Goal: Task Accomplishment & Management: Use online tool/utility

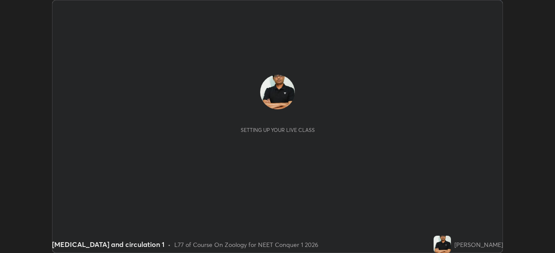
scroll to position [253, 555]
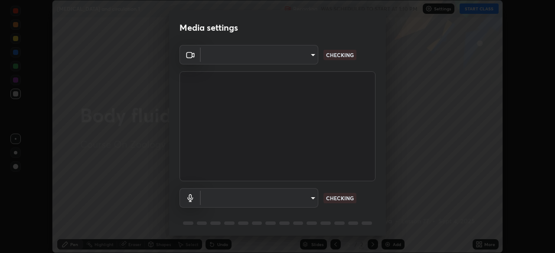
type input "3b4da95b33f6b1a1563534bcf4732ecb9f6ec01b6c9fd3ad335ad298c697ebcd"
click at [383, 227] on div "OBS Virtual Camera 3b4da95b33f6b1a1563534bcf4732ecb9f6ec01b6c9fd3ad335ad298c697…" at bounding box center [277, 142] width 217 height 194
click at [383, 231] on div "OBS Virtual Camera 3b4da95b33f6b1a1563534bcf4732ecb9f6ec01b6c9fd3ad335ad298c697…" at bounding box center [277, 142] width 217 height 194
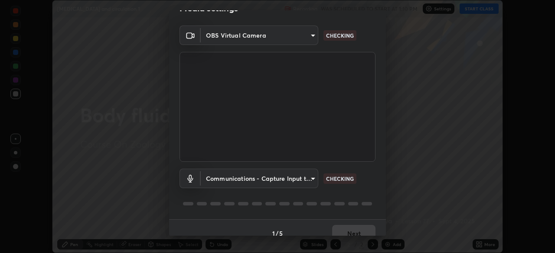
scroll to position [31, 0]
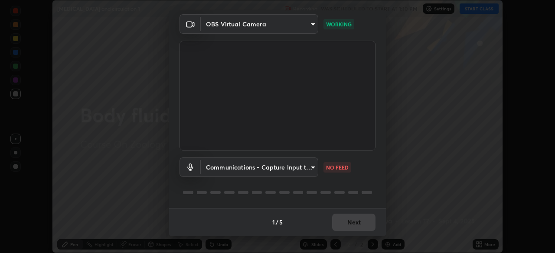
click at [313, 169] on body "Erase all [MEDICAL_DATA] and circulation 1 Recording WAS SCHEDULED TO START AT …" at bounding box center [277, 126] width 555 height 253
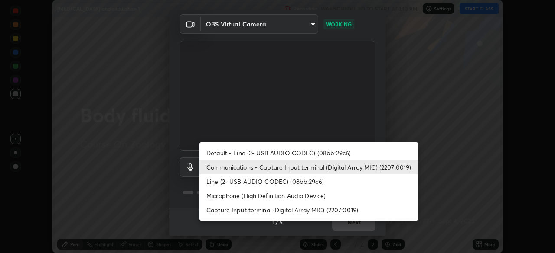
click at [319, 211] on li "Capture Input terminal (Digital Array MIC) (2207:0019)" at bounding box center [308, 210] width 218 height 14
type input "9325bdab5a66197bb78345a2e32859f4106dd2bbb56d0ce228bf02f1da2a32a8"
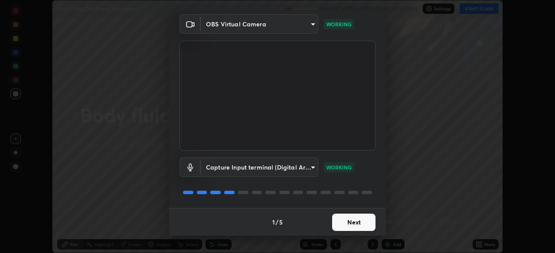
click at [353, 225] on button "Next" at bounding box center [353, 222] width 43 height 17
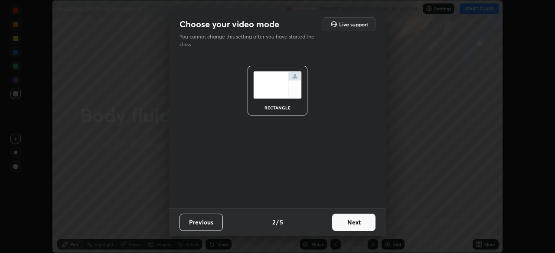
click at [358, 227] on button "Next" at bounding box center [353, 222] width 43 height 17
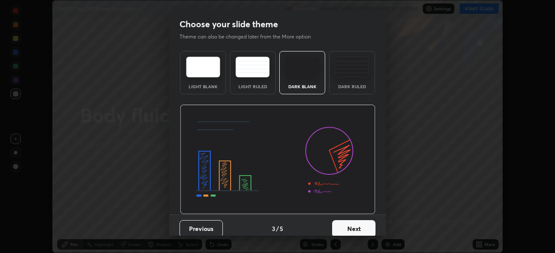
click at [364, 231] on button "Next" at bounding box center [353, 229] width 43 height 17
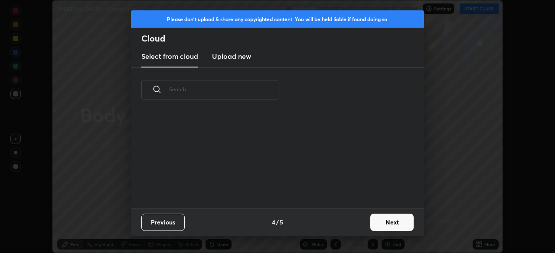
click at [380, 226] on button "Next" at bounding box center [391, 222] width 43 height 17
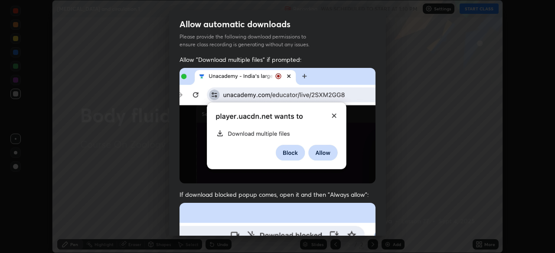
click at [381, 229] on div "Allow "Download multiple files" if prompted: If download blocked popup comes, o…" at bounding box center [277, 237] width 217 height 365
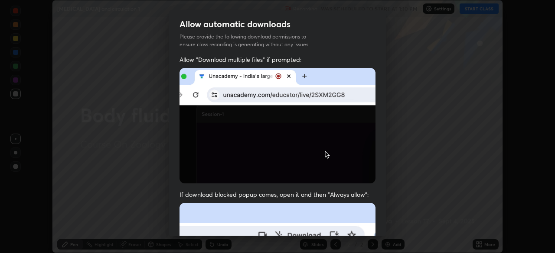
click at [381, 232] on div "Allow "Download multiple files" if prompted: If download blocked popup comes, o…" at bounding box center [277, 237] width 217 height 365
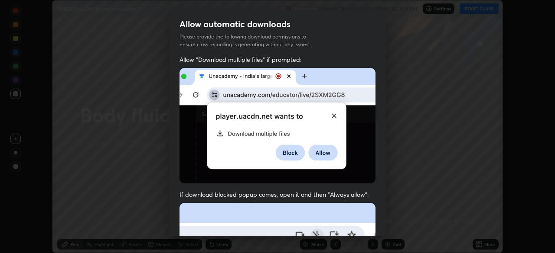
click at [381, 232] on div "Allow "Download multiple files" if prompted: If download blocked popup comes, o…" at bounding box center [277, 237] width 217 height 365
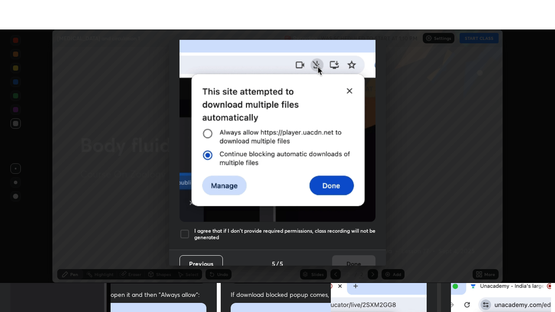
scroll to position [208, 0]
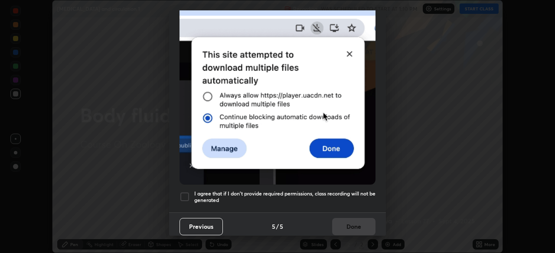
click at [184, 193] on div at bounding box center [184, 197] width 10 height 10
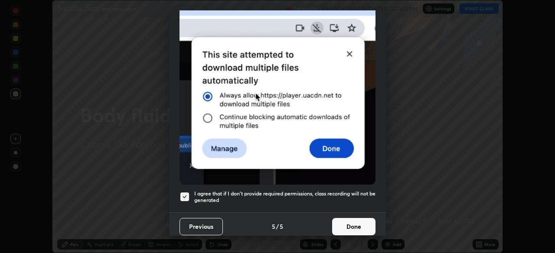
click at [357, 223] on button "Done" at bounding box center [353, 226] width 43 height 17
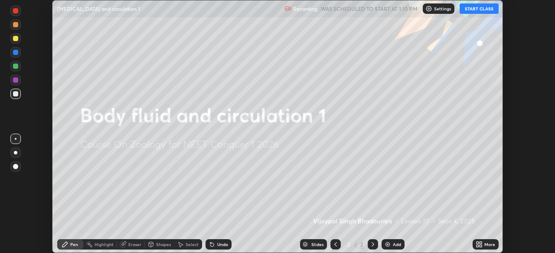
click at [479, 11] on button "START CLASS" at bounding box center [478, 8] width 39 height 10
click at [477, 246] on icon at bounding box center [477, 246] width 2 height 2
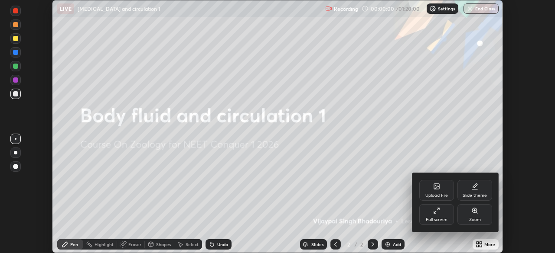
click at [441, 215] on div "Full screen" at bounding box center [436, 214] width 35 height 21
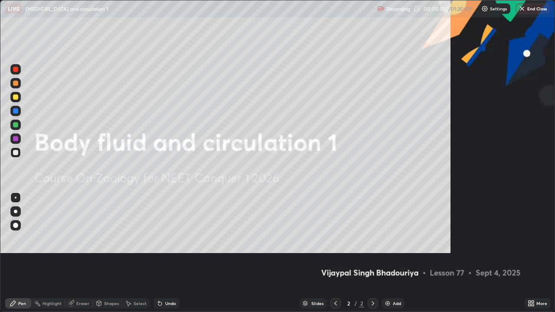
scroll to position [312, 555]
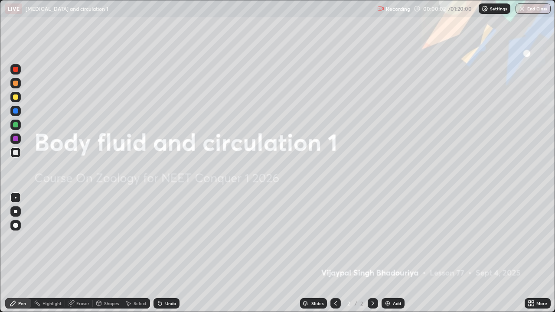
click at [387, 253] on img at bounding box center [387, 303] width 7 height 7
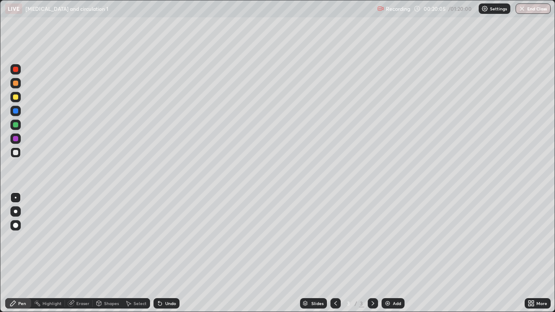
click at [12, 234] on div at bounding box center [16, 243] width 14 height 104
click at [10, 253] on icon at bounding box center [13, 303] width 7 height 7
click at [82, 253] on div "Eraser" at bounding box center [82, 303] width 13 height 4
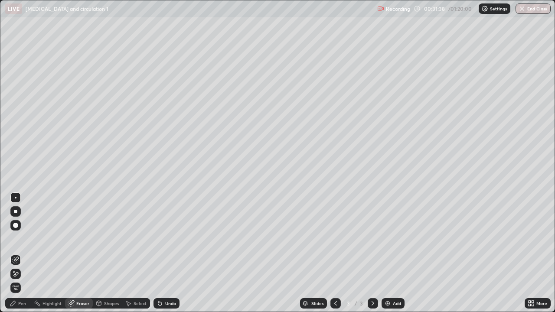
click at [18, 253] on div "Pen" at bounding box center [18, 303] width 26 height 10
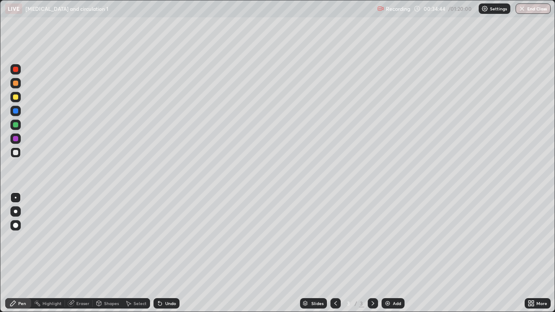
click at [389, 253] on img at bounding box center [387, 303] width 7 height 7
click at [165, 253] on div "Undo" at bounding box center [166, 303] width 26 height 10
click at [169, 253] on div "Undo" at bounding box center [170, 303] width 11 height 4
click at [168, 253] on div "Undo" at bounding box center [170, 303] width 11 height 4
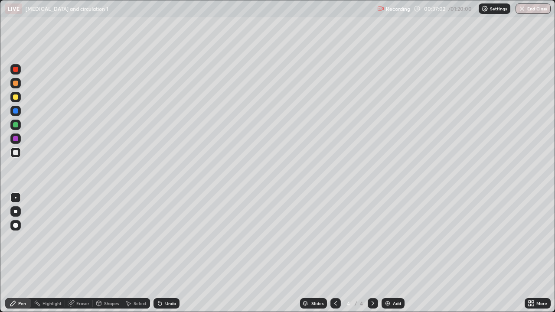
click at [385, 253] on img at bounding box center [387, 303] width 7 height 7
click at [389, 253] on img at bounding box center [387, 303] width 7 height 7
click at [386, 253] on img at bounding box center [387, 303] width 7 height 7
click at [166, 253] on div "Undo" at bounding box center [170, 303] width 11 height 4
click at [169, 253] on div "Undo" at bounding box center [170, 303] width 11 height 4
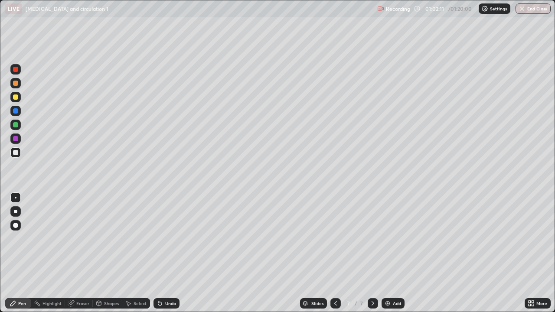
click at [391, 253] on div "Add" at bounding box center [392, 303] width 23 height 10
click at [80, 253] on div "Eraser" at bounding box center [82, 303] width 13 height 4
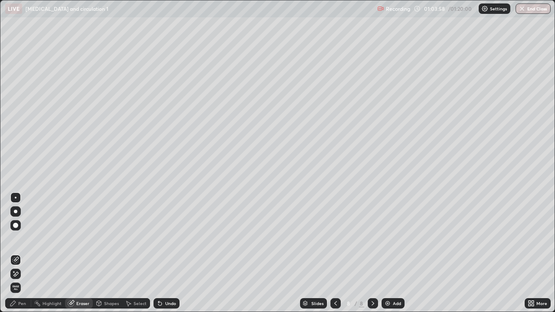
click at [21, 253] on div "Pen" at bounding box center [18, 303] width 26 height 10
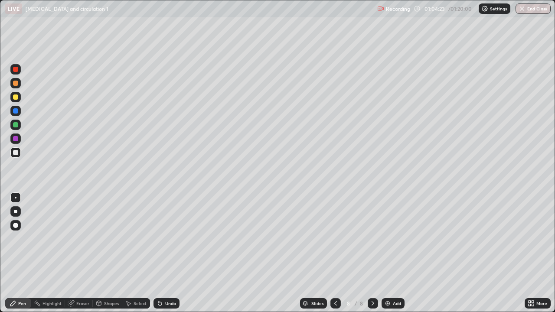
click at [386, 253] on img at bounding box center [387, 303] width 7 height 7
click at [13, 97] on div at bounding box center [15, 96] width 5 height 5
click at [16, 69] on div at bounding box center [15, 69] width 5 height 5
click at [15, 154] on div at bounding box center [15, 152] width 5 height 5
click at [529, 8] on button "End Class" at bounding box center [532, 8] width 35 height 10
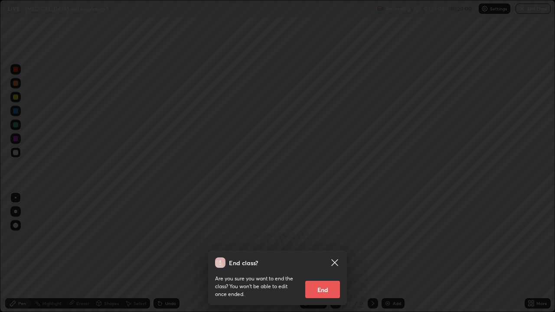
click at [326, 253] on button "End" at bounding box center [322, 289] width 35 height 17
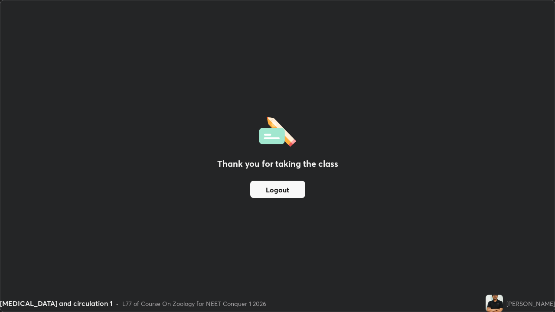
click at [294, 189] on button "Logout" at bounding box center [277, 189] width 55 height 17
